Goal: Navigation & Orientation: Find specific page/section

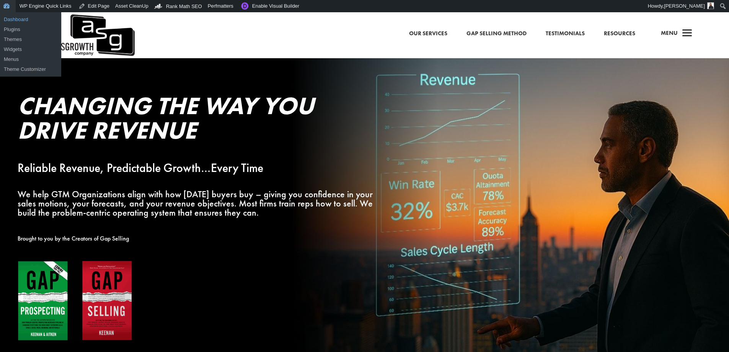
click at [8, 18] on link "Dashboard" at bounding box center [30, 20] width 61 height 10
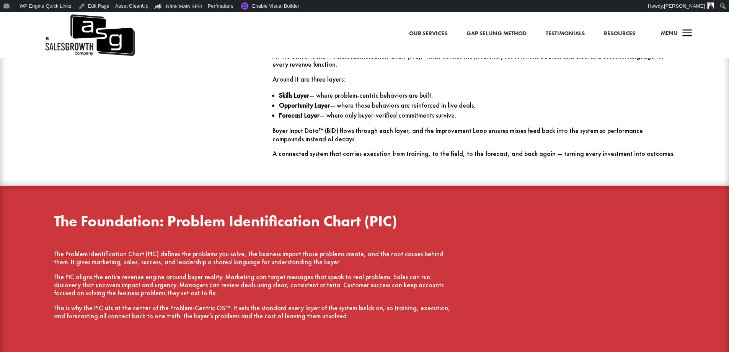
scroll to position [798, 0]
